Goal: Book appointment/travel/reservation

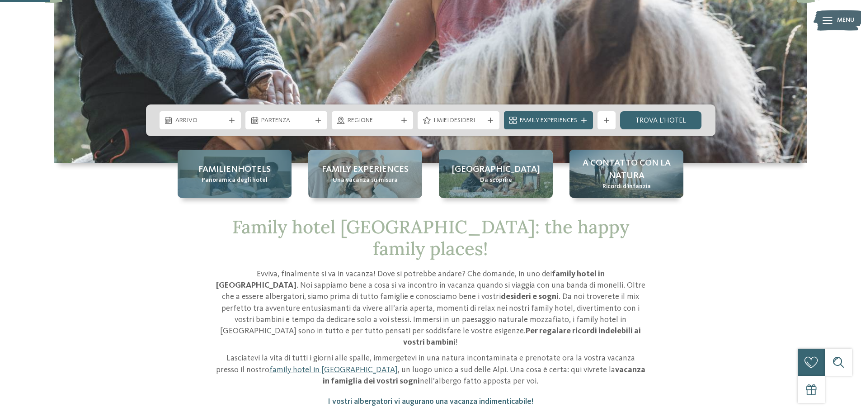
click at [242, 187] on div "Familienhotels Panoramica degli hotel" at bounding box center [235, 174] width 114 height 48
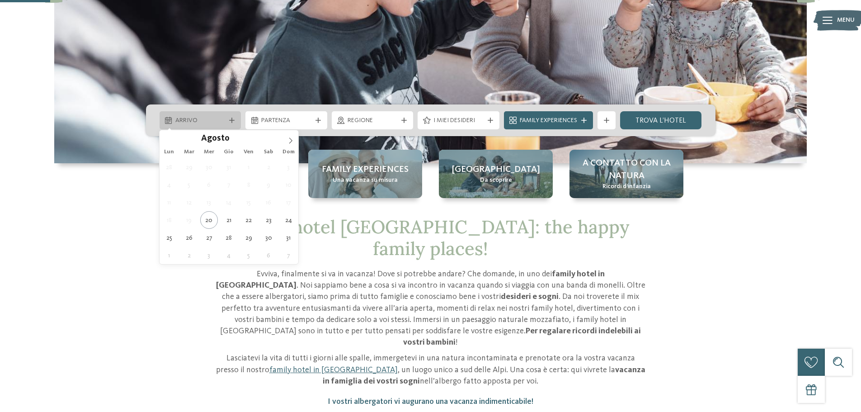
click at [211, 118] on span "Arrivo" at bounding box center [200, 120] width 50 height 9
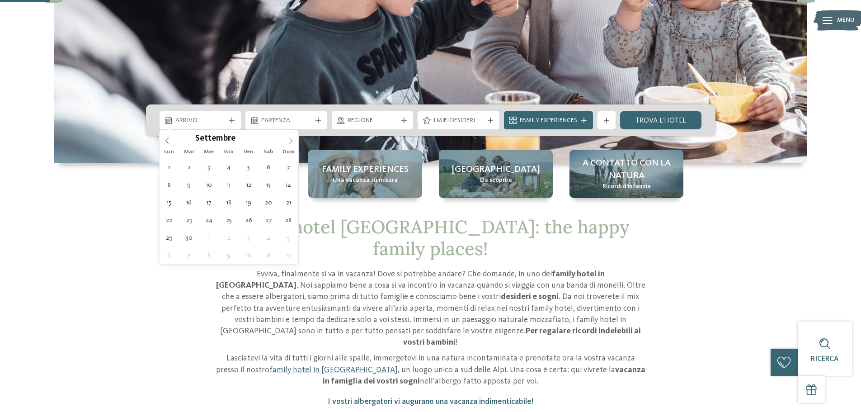
click at [289, 141] on icon at bounding box center [290, 140] width 6 height 6
type div "31.10.2025"
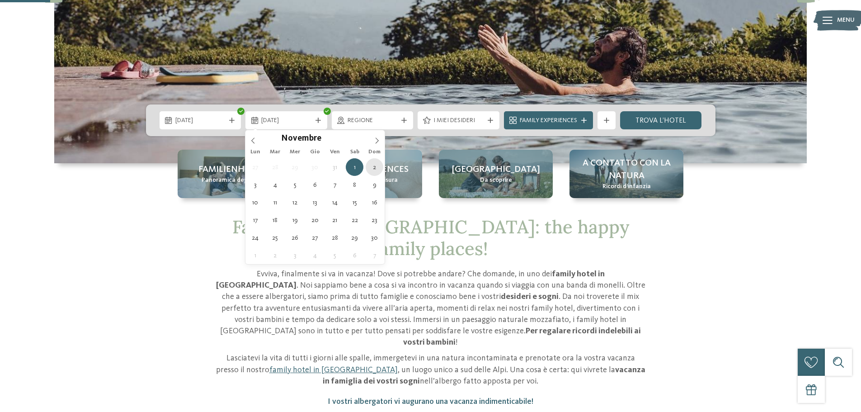
type div "02.11.2025"
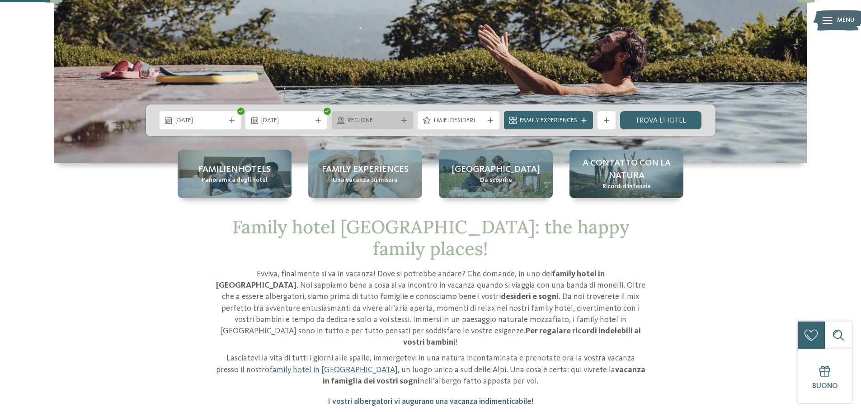
click at [397, 123] on div "Regione" at bounding box center [372, 120] width 55 height 10
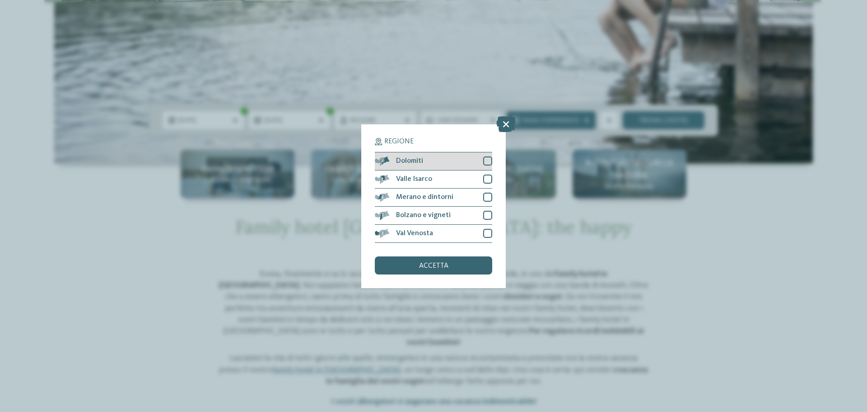
click at [489, 159] on div at bounding box center [487, 160] width 9 height 9
click at [486, 232] on div at bounding box center [487, 233] width 9 height 9
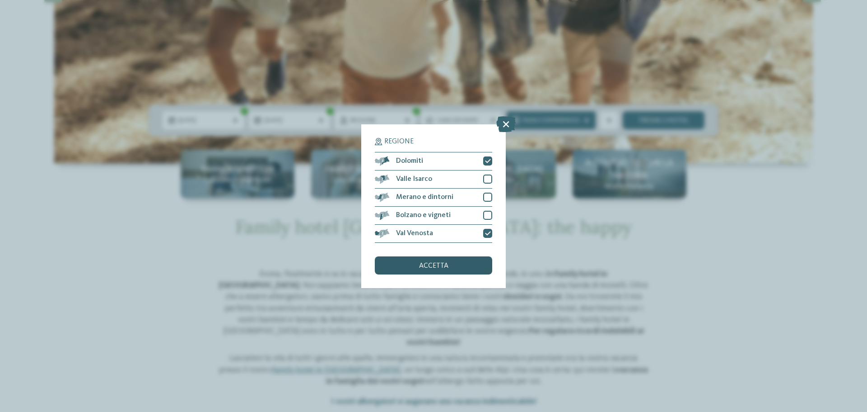
click at [450, 262] on div "accetta" at bounding box center [433, 265] width 117 height 18
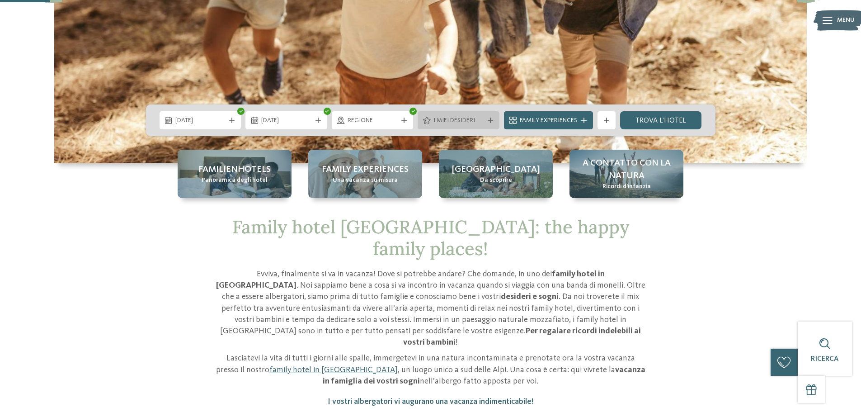
click at [470, 117] on span "I miei desideri" at bounding box center [458, 120] width 50 height 9
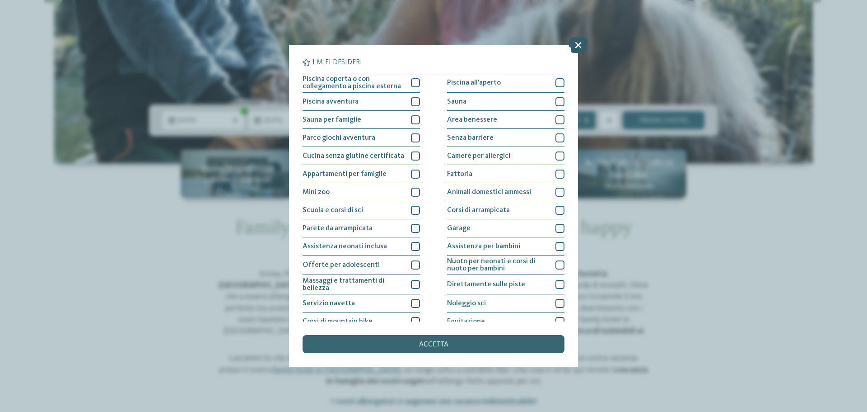
click at [578, 49] on icon at bounding box center [578, 45] width 19 height 16
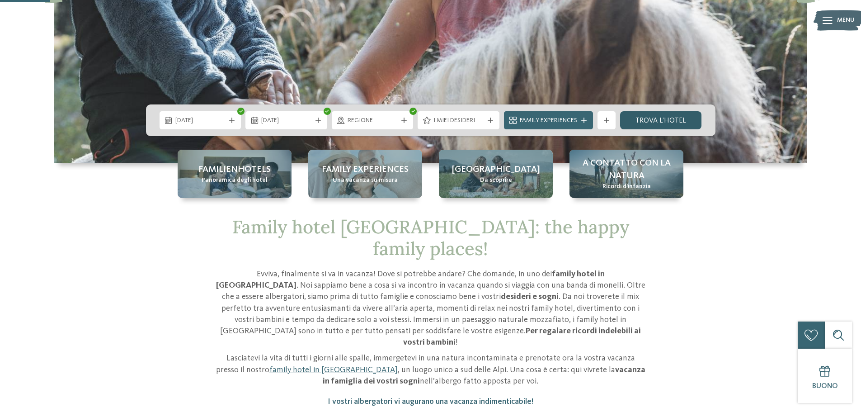
click at [634, 120] on link "trova l’hotel" at bounding box center [661, 120] width 82 height 18
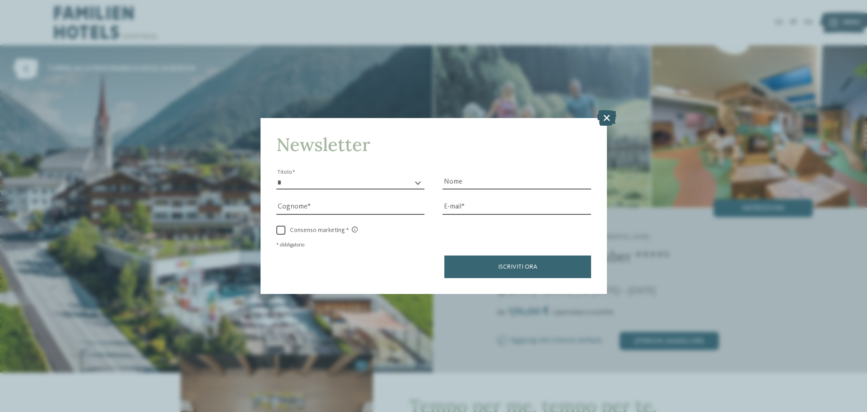
click at [609, 115] on icon at bounding box center [606, 118] width 19 height 16
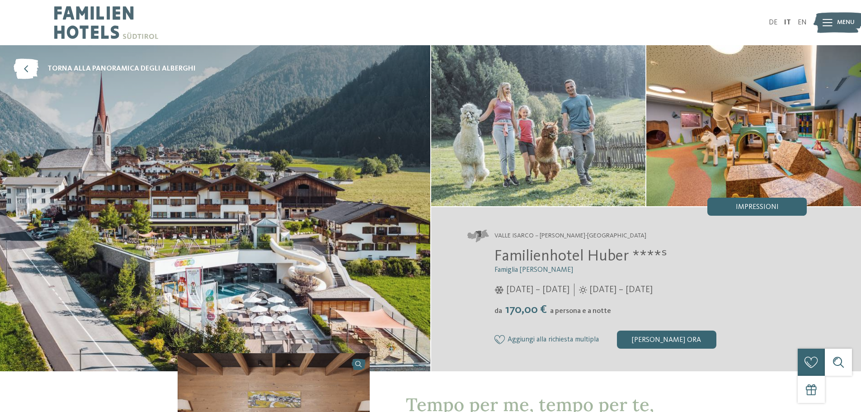
click at [833, 24] on img at bounding box center [838, 22] width 50 height 25
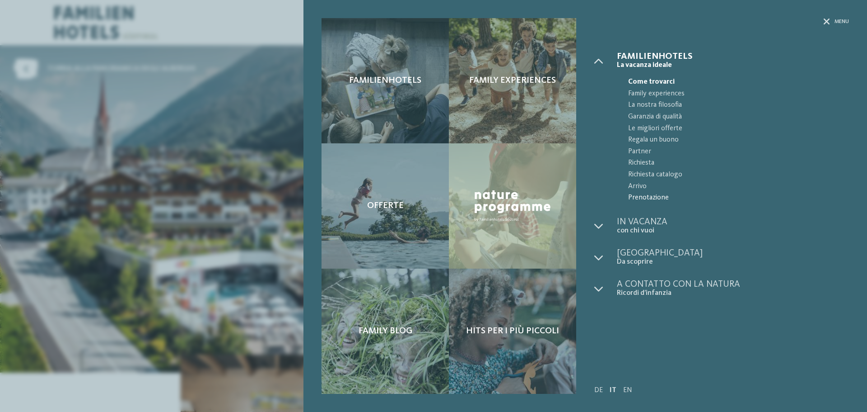
click at [643, 200] on span "Prenotazione" at bounding box center [738, 198] width 221 height 12
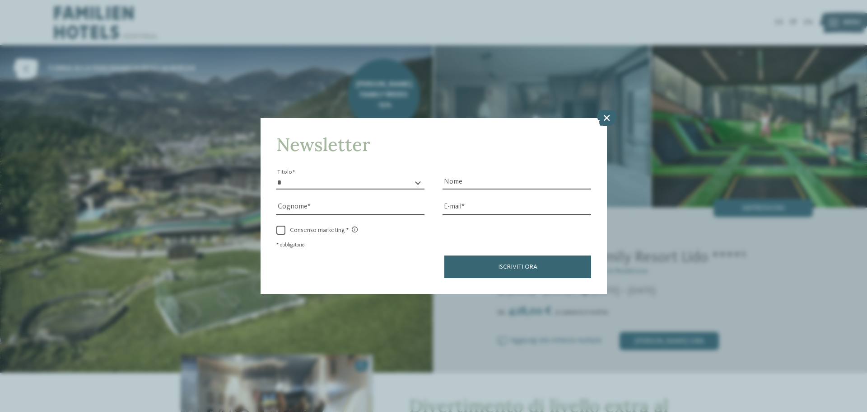
click at [597, 115] on div "Newsletter * ****** ******* ******** ****** Titolo Nome Cognome Fax" at bounding box center [433, 206] width 867 height 412
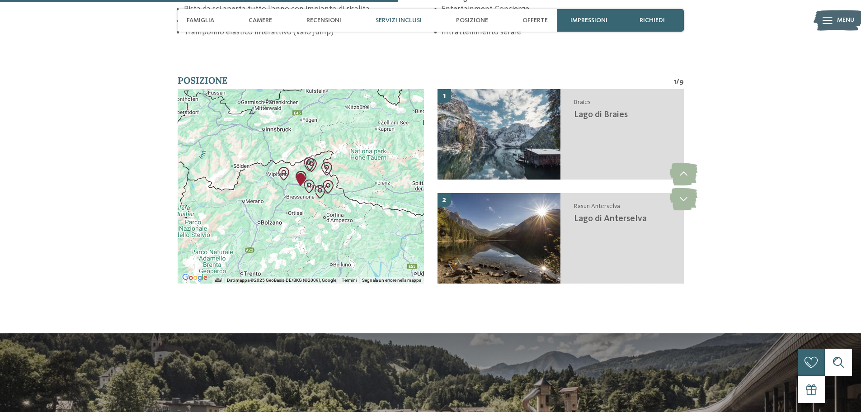
scroll to position [1400, 0]
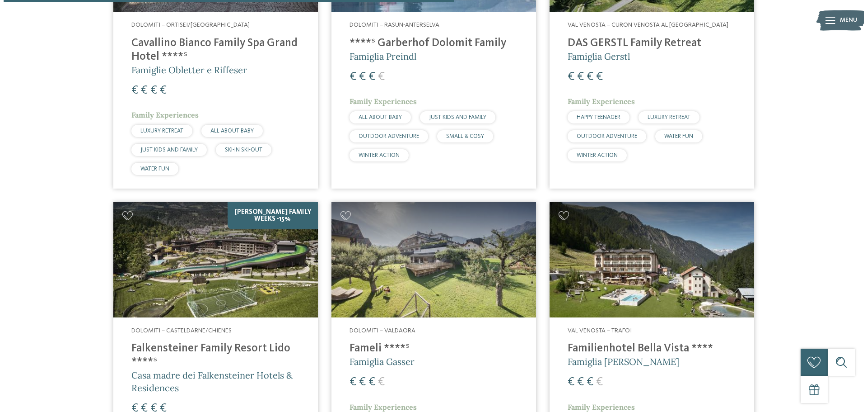
scroll to position [567, 0]
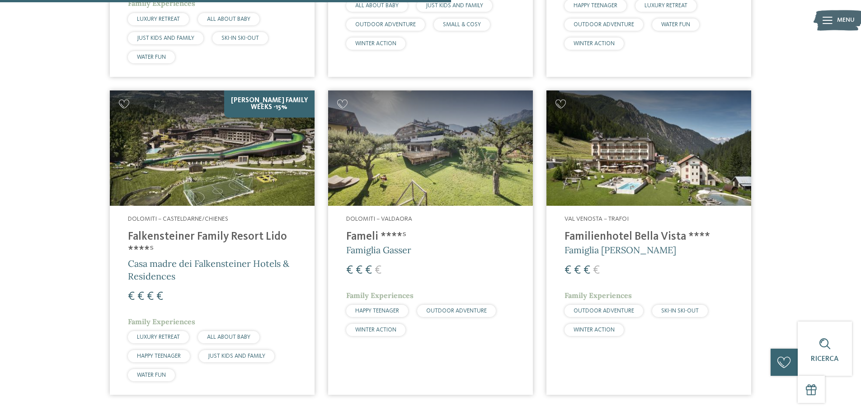
click at [267, 106] on img at bounding box center [212, 147] width 205 height 115
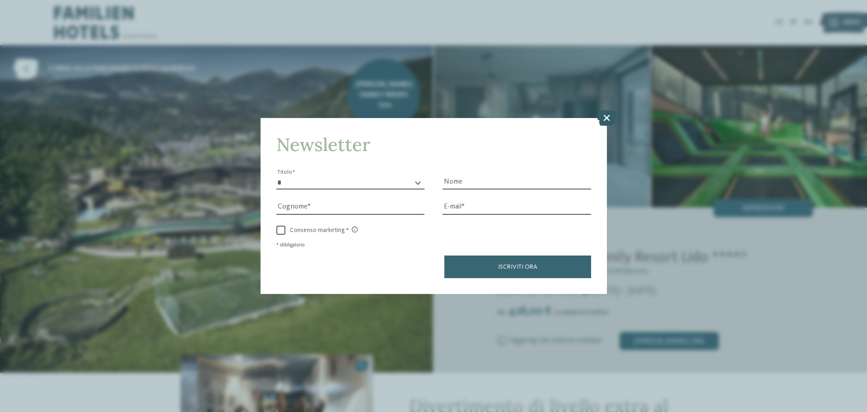
click at [606, 115] on icon at bounding box center [606, 118] width 19 height 16
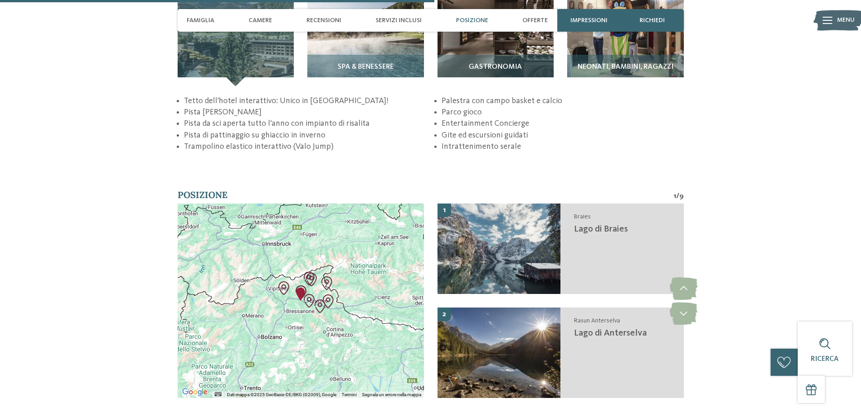
scroll to position [1581, 0]
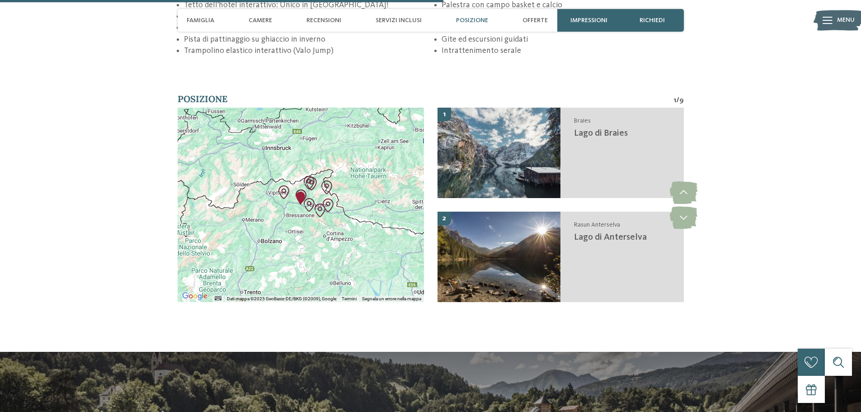
click at [281, 209] on div at bounding box center [301, 205] width 246 height 194
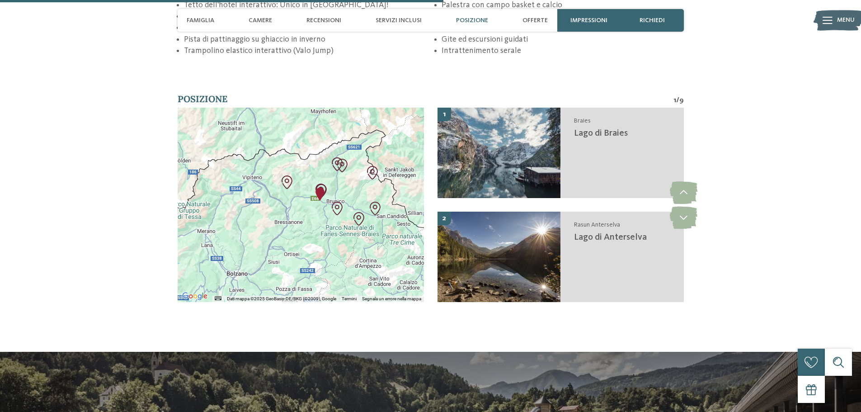
click at [313, 212] on div at bounding box center [301, 205] width 246 height 194
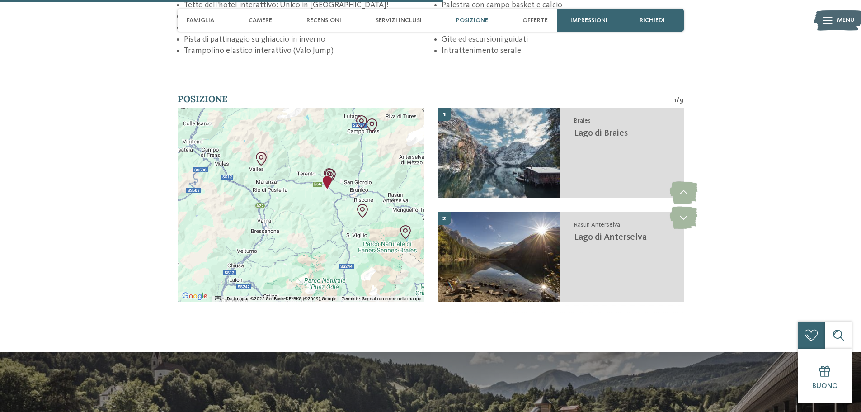
click at [333, 201] on div at bounding box center [301, 205] width 246 height 194
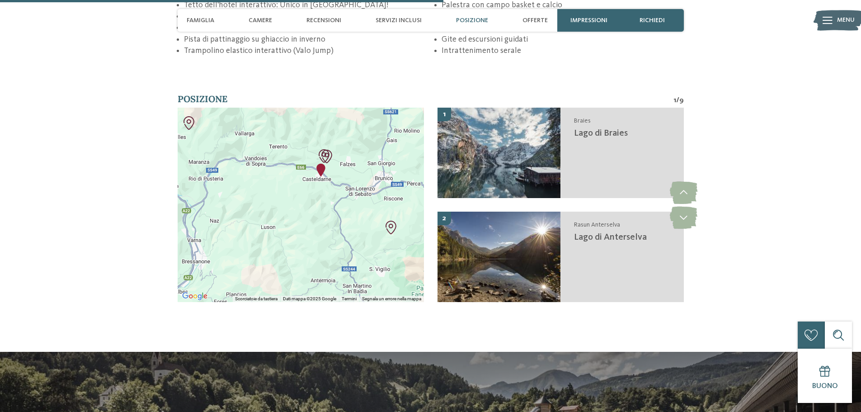
click at [337, 182] on div at bounding box center [301, 205] width 246 height 194
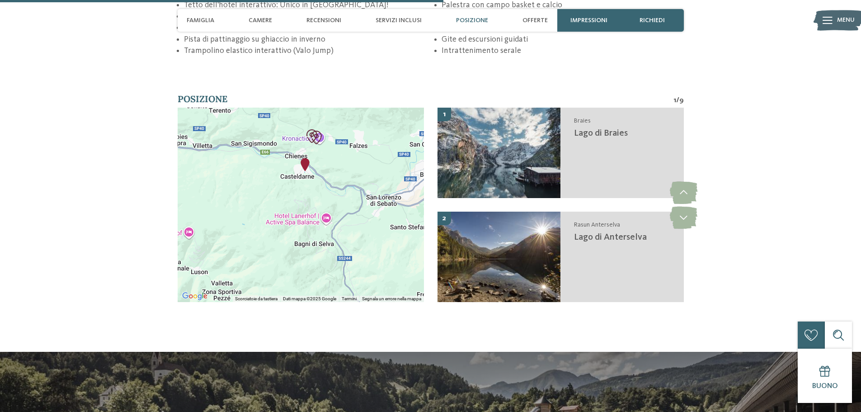
click at [331, 162] on div at bounding box center [301, 205] width 246 height 194
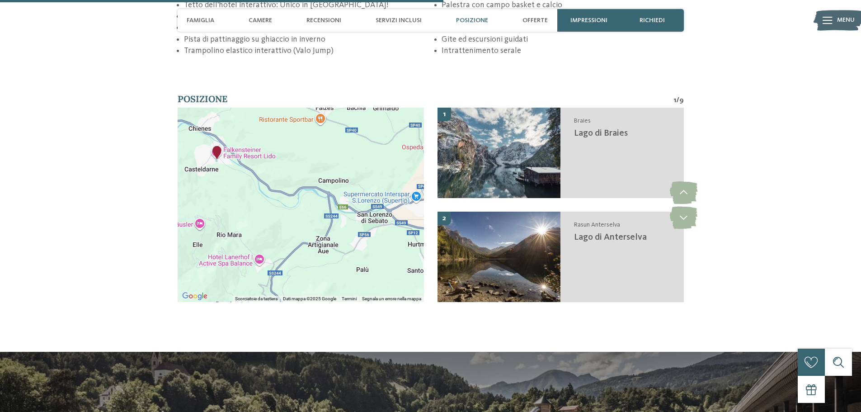
drag, startPoint x: 354, startPoint y: 196, endPoint x: 289, endPoint y: 171, distance: 69.5
click at [289, 171] on div at bounding box center [301, 205] width 246 height 194
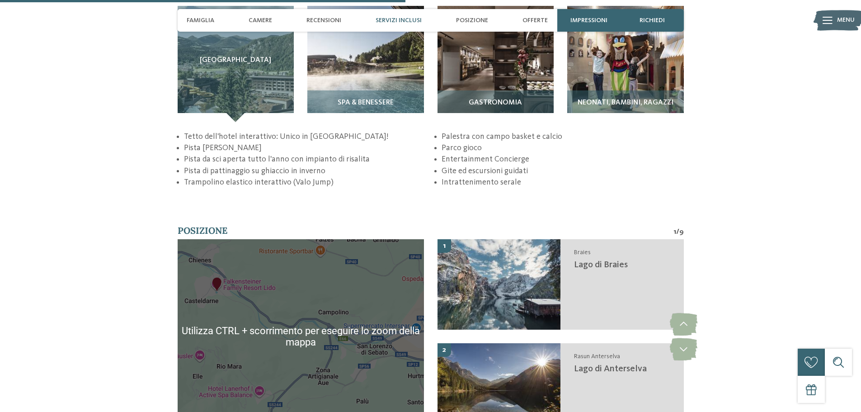
scroll to position [1446, 0]
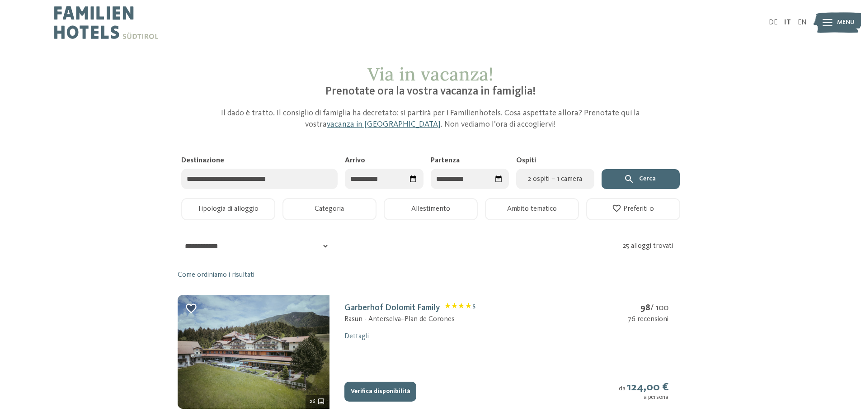
click at [413, 179] on icon "Seleziona data" at bounding box center [413, 178] width 6 height 7
click at [455, 199] on span "Mese successivo" at bounding box center [456, 201] width 9 height 9
click at [456, 199] on span "Mese successivo" at bounding box center [456, 201] width 9 height 9
click at [419, 305] on div "31" at bounding box center [424, 304] width 16 height 17
type input "**********"
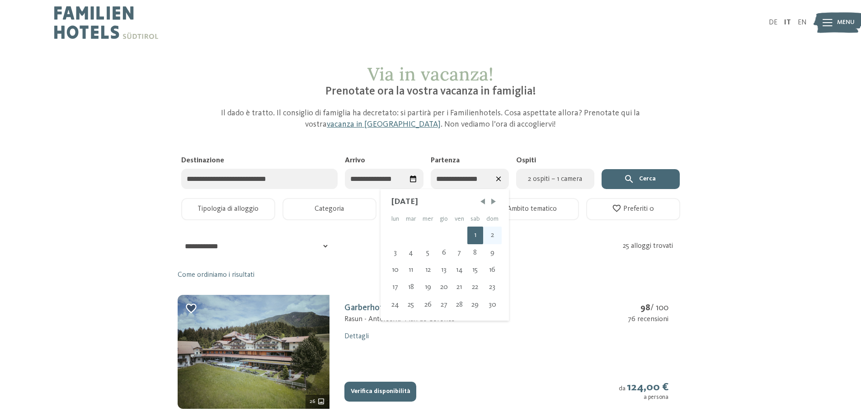
click at [494, 234] on div "2" at bounding box center [492, 234] width 19 height 17
type input "**********"
click at [562, 178] on span "2 ospiti – 1 camera" at bounding box center [554, 178] width 67 height 11
select select "*"
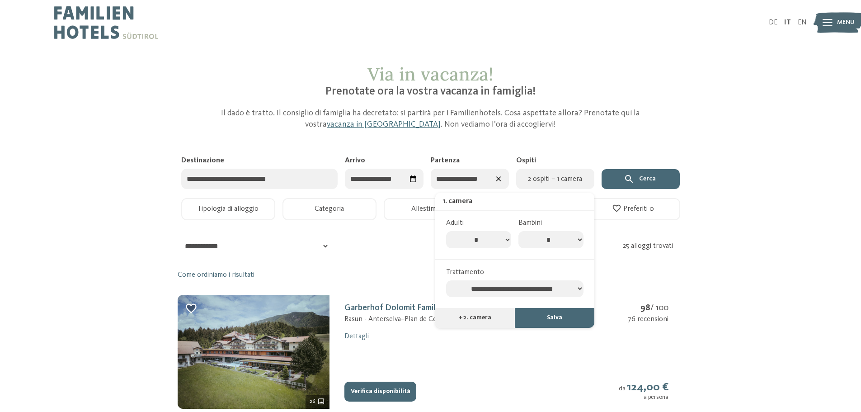
click at [574, 246] on select "* * * * * * * *" at bounding box center [550, 239] width 65 height 17
select select "*"
click at [518, 231] on select "* * * * * * * *" at bounding box center [550, 239] width 65 height 17
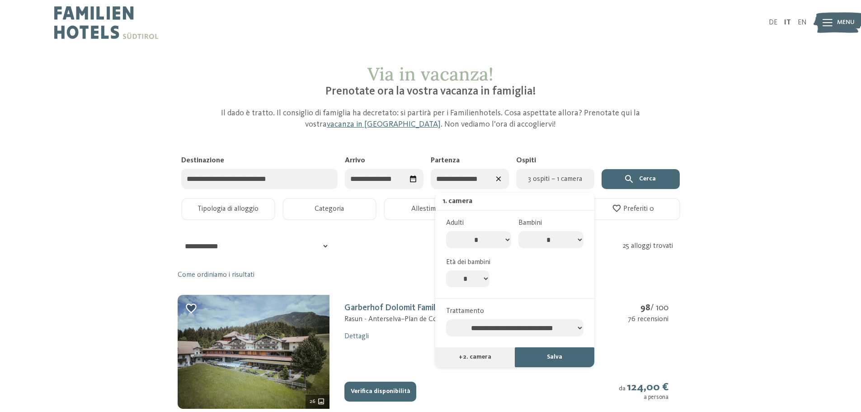
click at [488, 280] on select "* * * * * * * * * * ** ** ** ** ** ** ** **" at bounding box center [467, 278] width 43 height 17
select select "**"
click at [446, 270] on select "* * * * * * * * * * ** ** ** ** ** ** ** **" at bounding box center [467, 278] width 43 height 17
click at [564, 357] on button "Salva" at bounding box center [555, 357] width 80 height 20
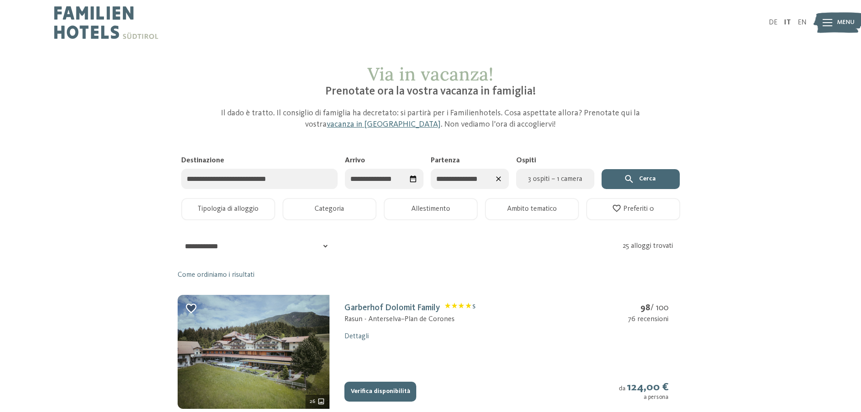
click at [648, 177] on button "Cerca" at bounding box center [640, 179] width 78 height 20
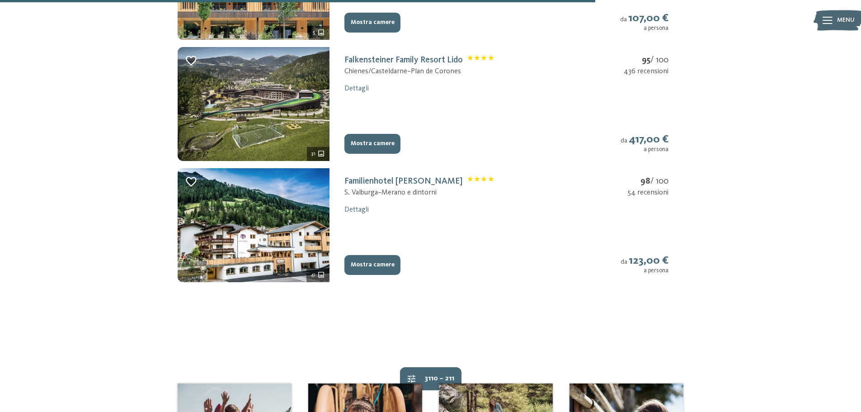
scroll to position [858, 0]
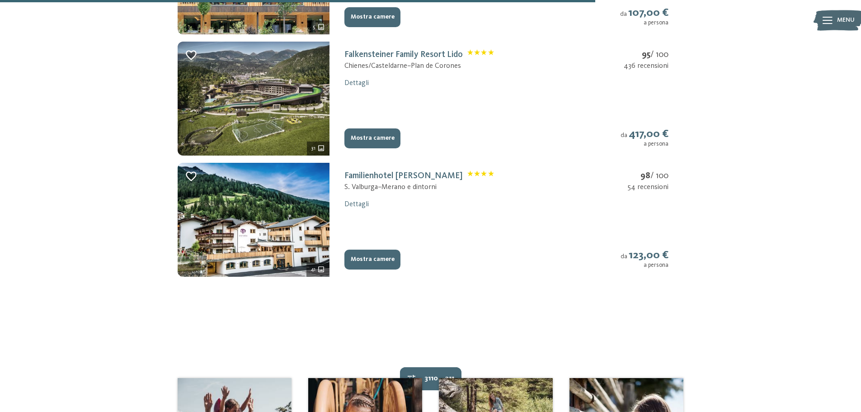
click at [389, 138] on button "Mostra camere" at bounding box center [372, 138] width 56 height 20
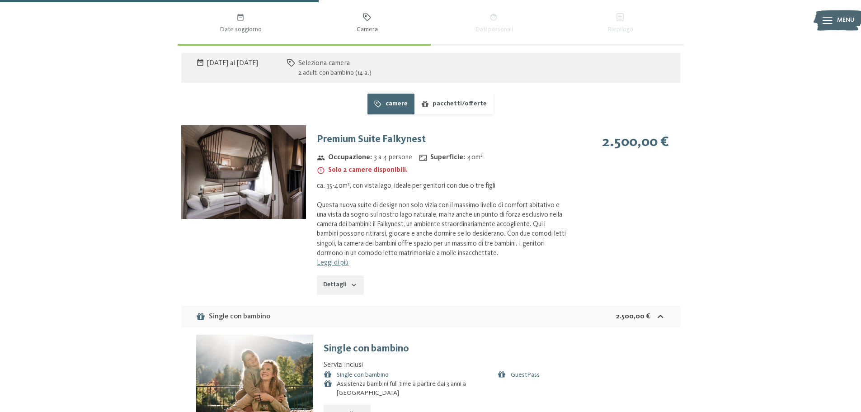
scroll to position [600, 0]
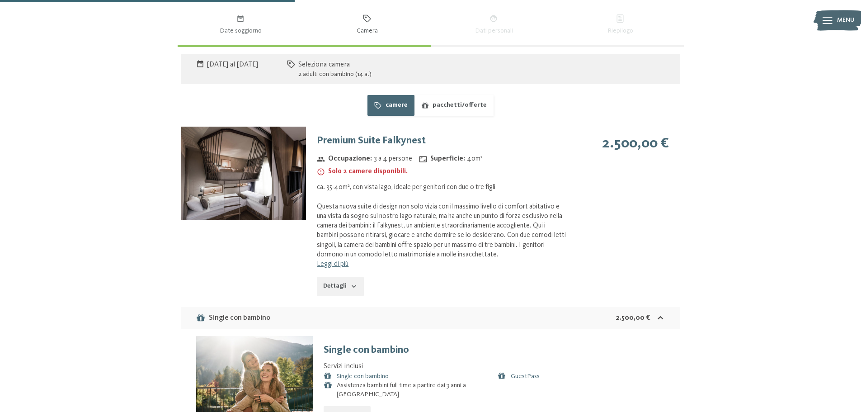
click at [454, 100] on button "pacchetti/offerte" at bounding box center [453, 105] width 79 height 21
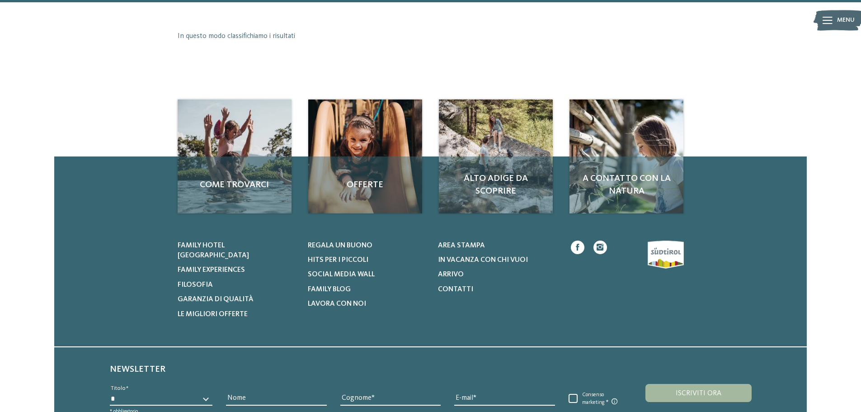
scroll to position [1639, 0]
